Goal: Task Accomplishment & Management: Complete application form

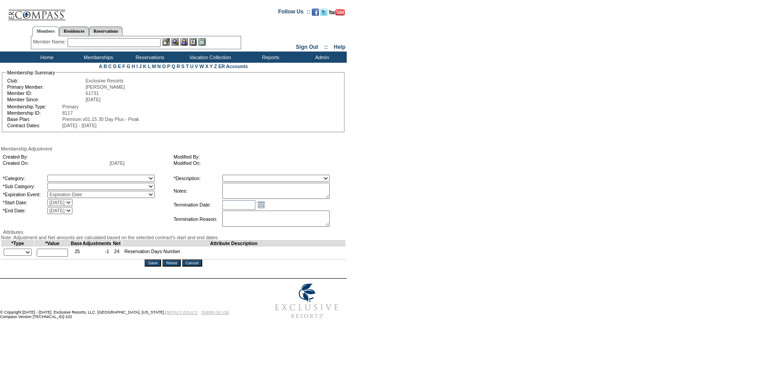
click at [283, 198] on textarea at bounding box center [275, 191] width 107 height 16
paste textarea "Per [PERSON_NAME] case [DATE] and [PERSON_NAME]/[PERSON_NAME] approval, rolling…"
type textarea "Per [PERSON_NAME] case [DATE] and [PERSON_NAME]/[PERSON_NAME] approval, rolling…"
click at [72, 206] on select "[DATE] [DATE] [DATE] [DATE] [DATE] [DATE]" at bounding box center [59, 202] width 25 height 7
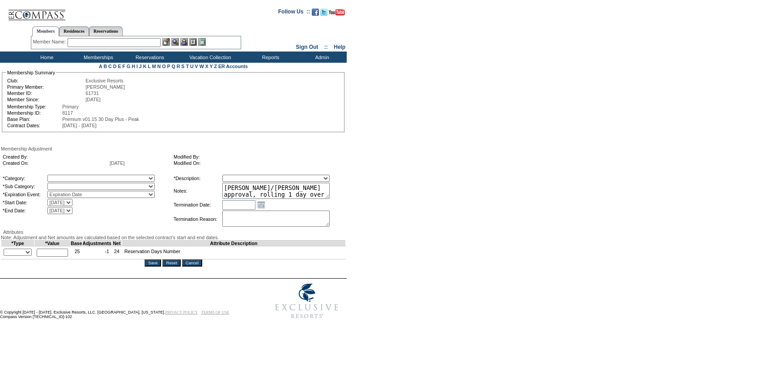
select select "[DATE] 12:00:00 AM"
click at [66, 201] on select "[DATE] [DATE] [DATE] [DATE] [DATE] [DATE]" at bounding box center [59, 202] width 25 height 7
click at [72, 211] on select "[DATE] [DATE] [DATE] [DATE] [DATE] [DATE] [DATE]" at bounding box center [59, 210] width 25 height 7
select select "[DATE] 12:00:00 AM"
click at [66, 209] on select "[DATE] [DATE] [DATE] [DATE] [DATE] [DATE] [DATE]" at bounding box center [59, 210] width 25 height 7
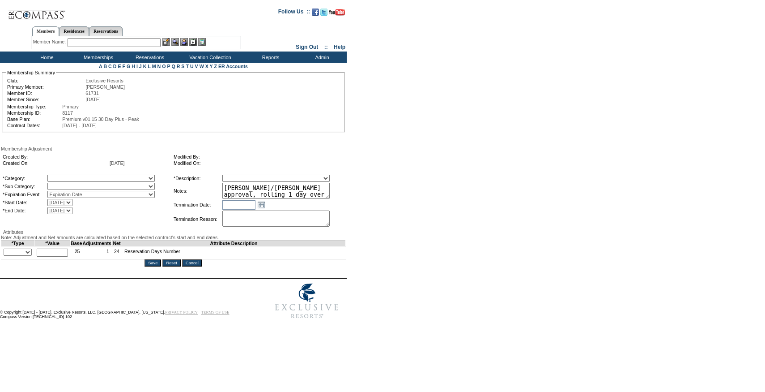
click at [99, 179] on select "A La Carte Days Contract Election Days Converted Days [MEDICAL_DATA] Other Refe…" at bounding box center [100, 178] width 107 height 7
select select "781"
click at [66, 176] on select "A La Carte Days Contract Election Days Converted Days [MEDICAL_DATA] Other Refe…" at bounding box center [100, 178] width 107 height 7
click at [84, 188] on select at bounding box center [100, 186] width 107 height 7
